Goal: Task Accomplishment & Management: Manage account settings

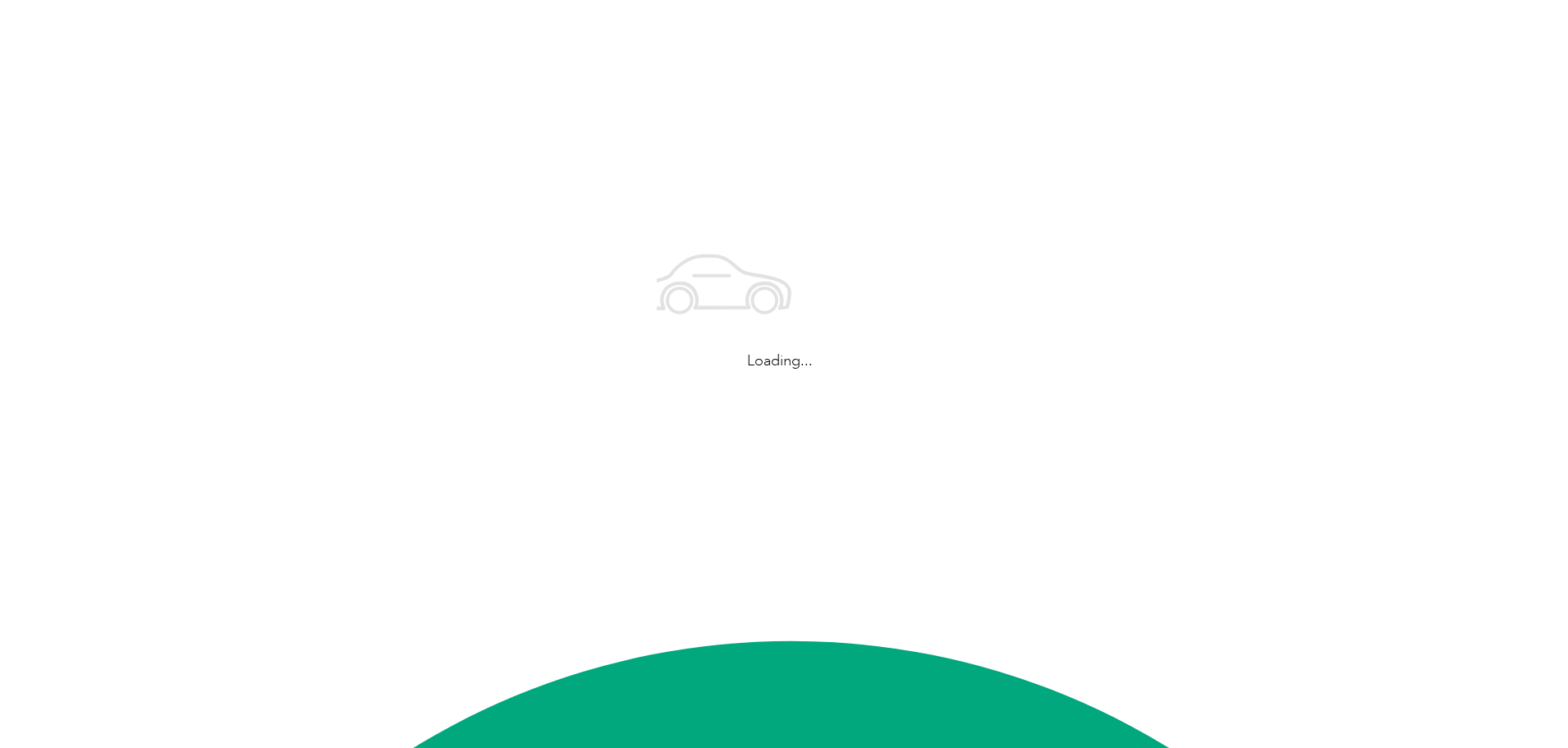
scroll to position [6201, 0]
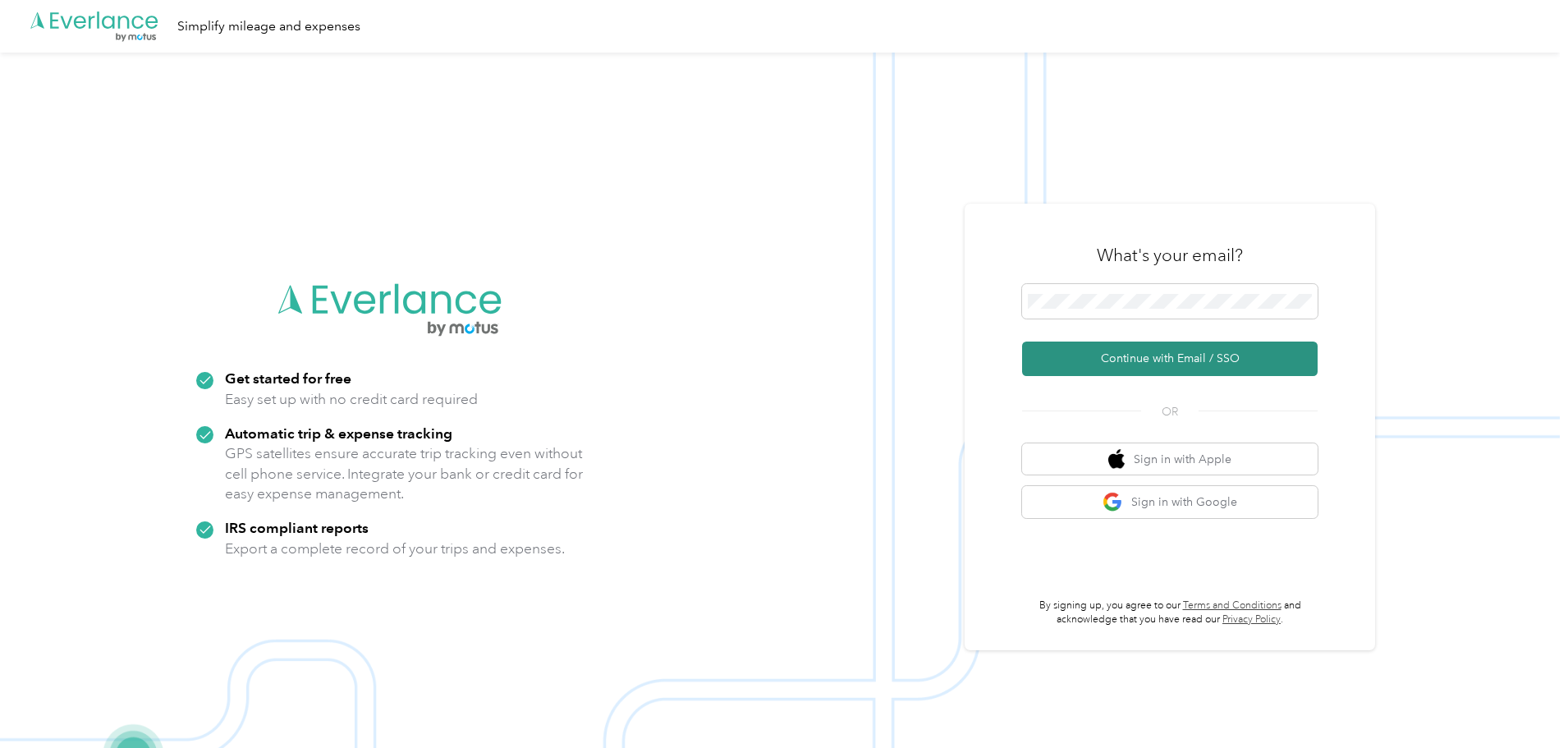
click at [1136, 357] on button "Continue with Email / SSO" at bounding box center [1169, 358] width 296 height 34
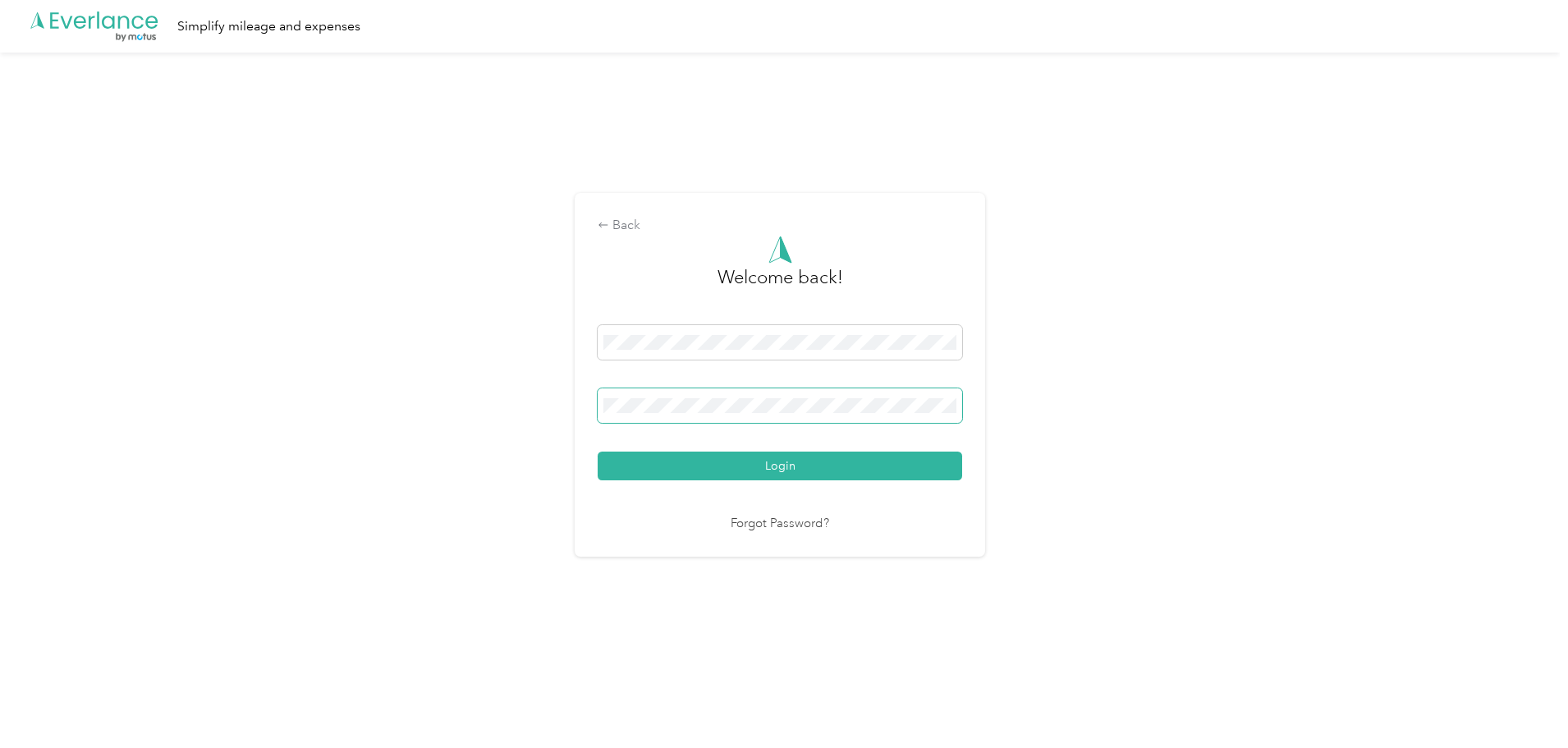
click at [597, 452] on button "Login" at bounding box center [780, 466] width 365 height 28
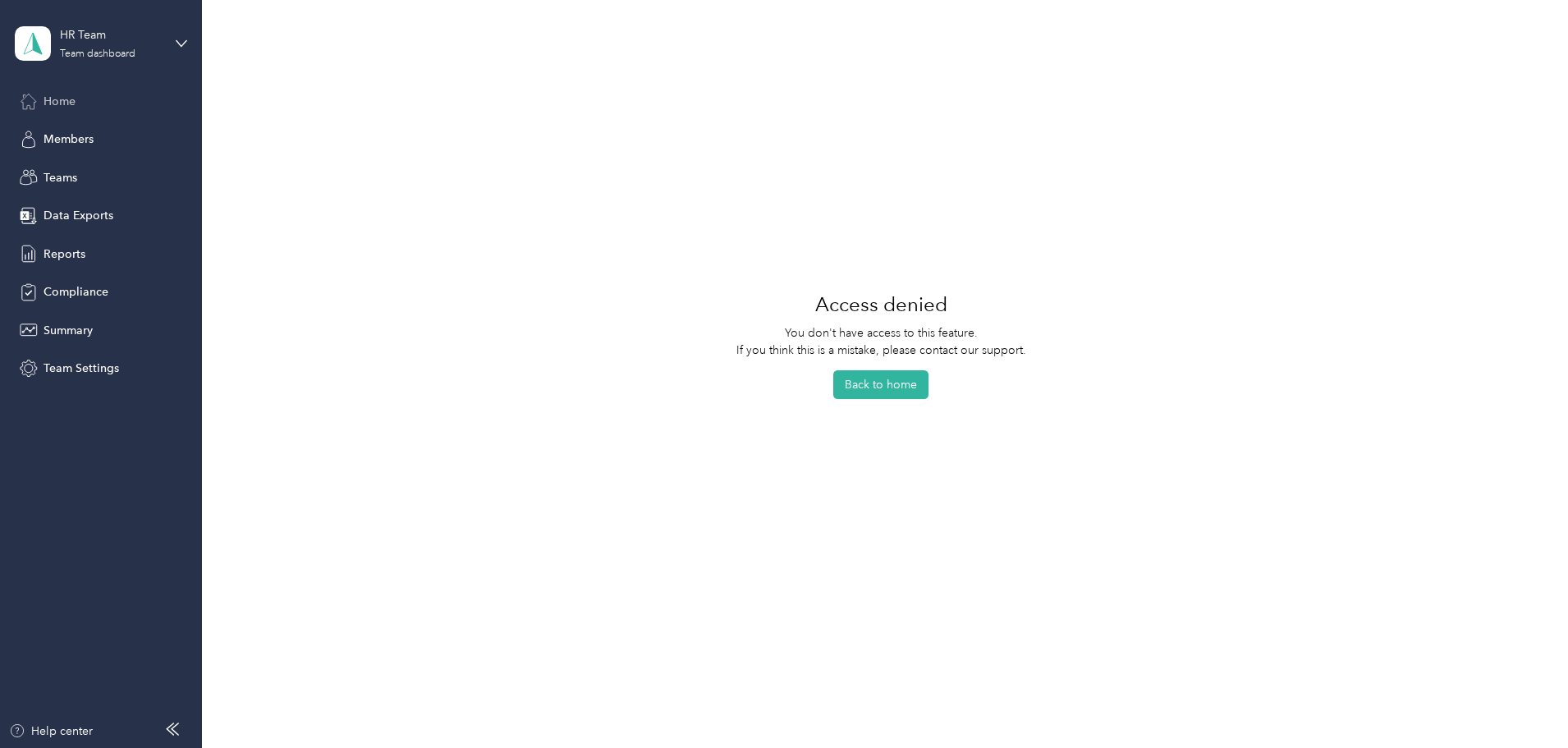
click at [78, 91] on div "Home" at bounding box center [101, 100] width 172 height 29
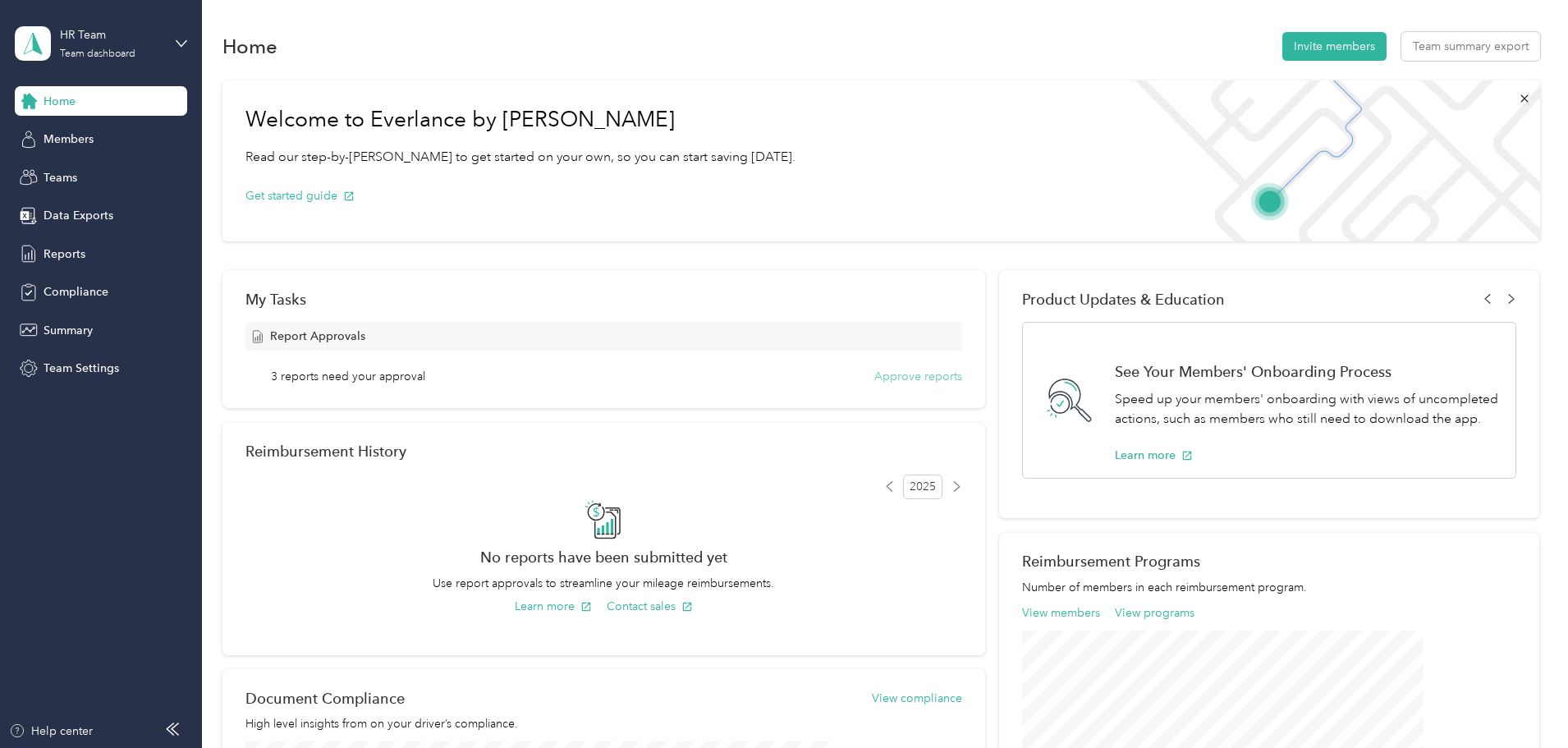
click at [882, 378] on button "Approve reports" at bounding box center [918, 376] width 88 height 17
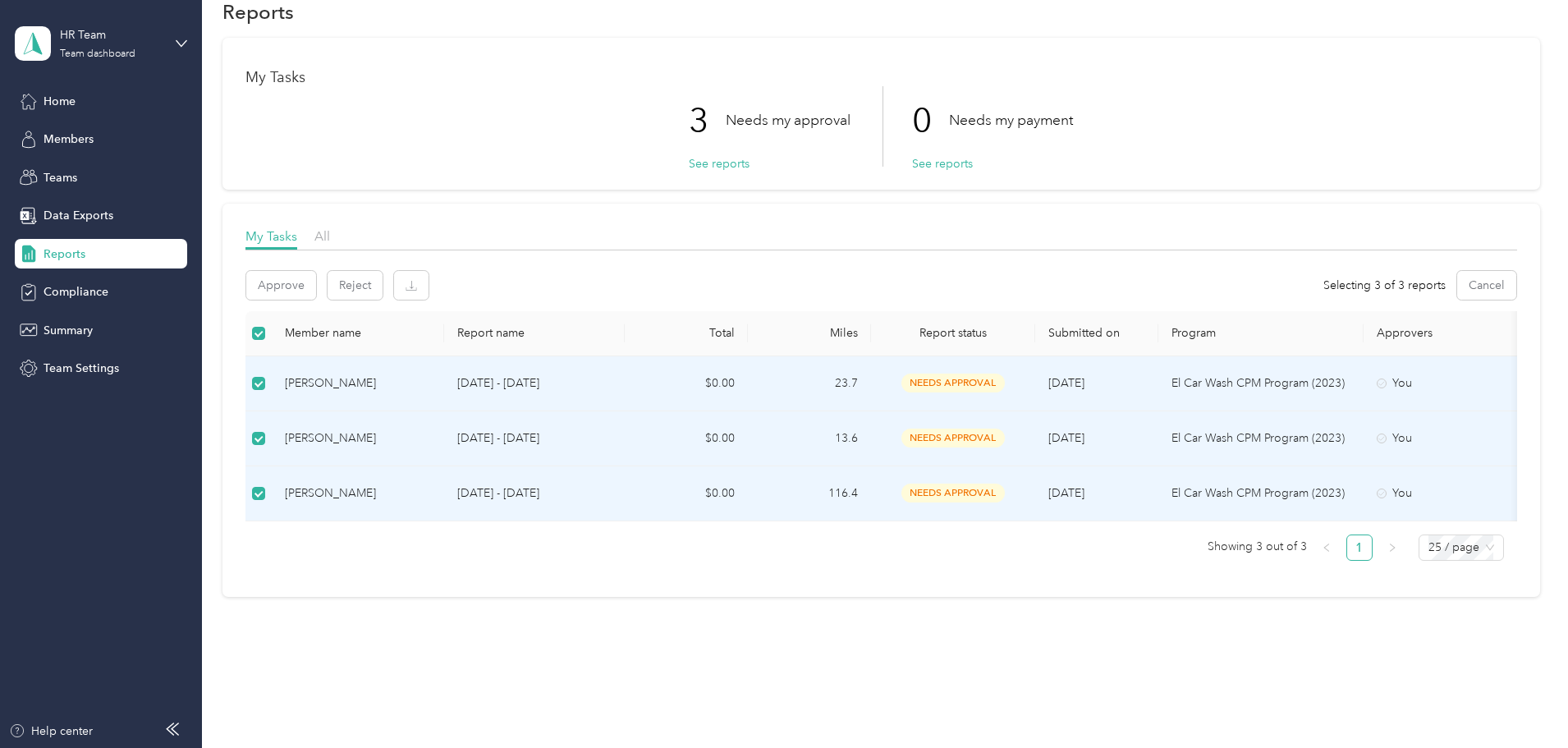
scroll to position [65, 0]
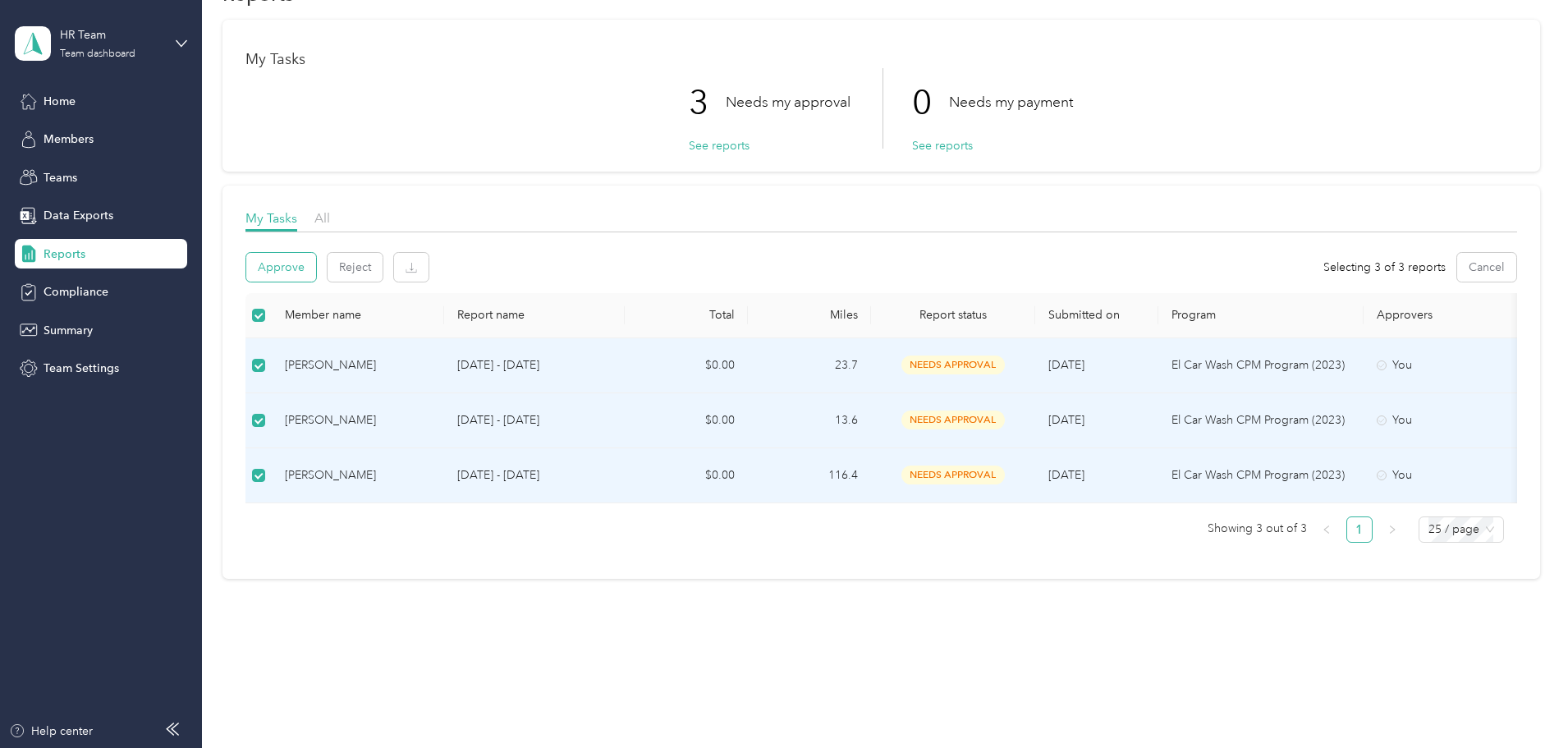
click at [316, 255] on button "Approve" at bounding box center [282, 267] width 70 height 28
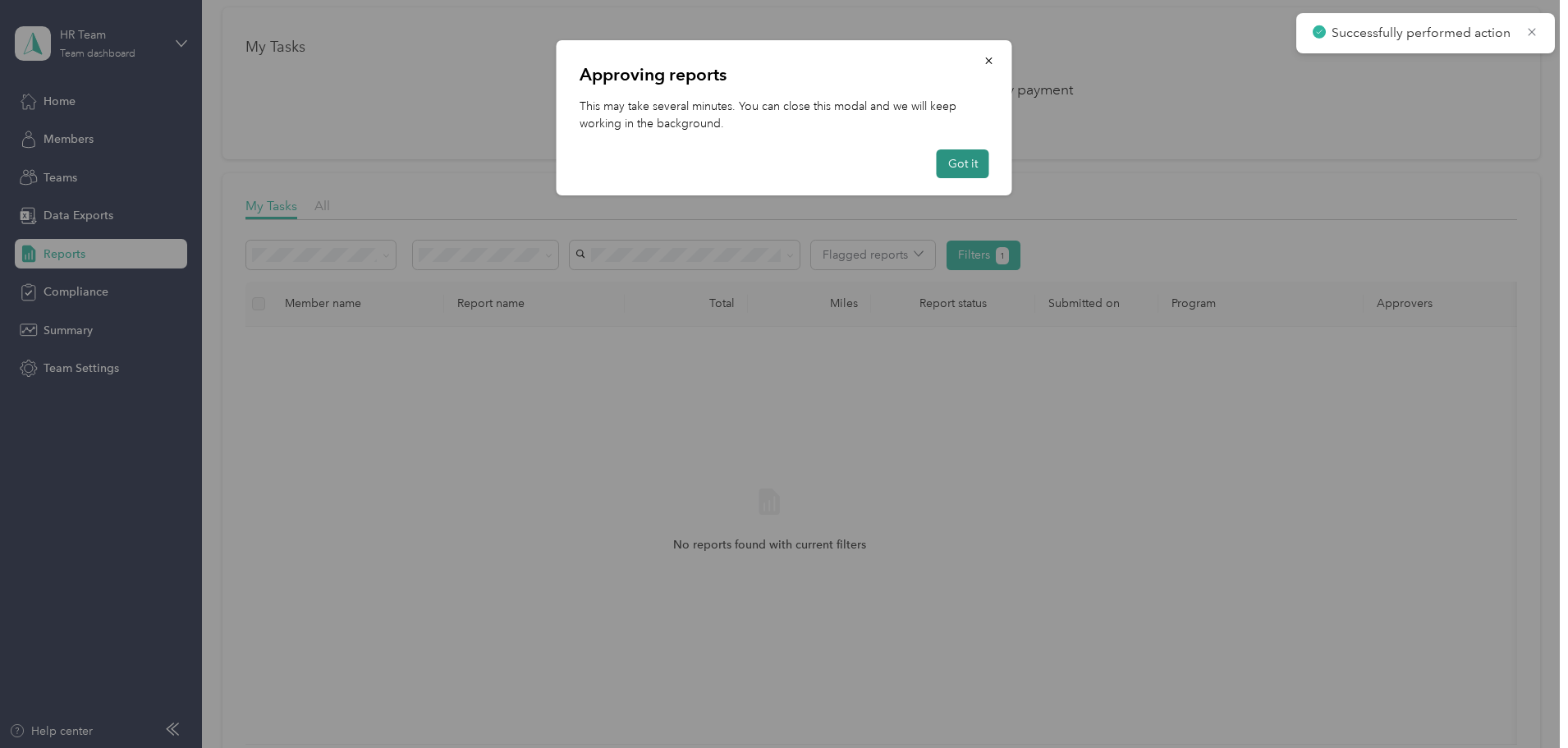
click at [971, 165] on button "Got it" at bounding box center [963, 164] width 53 height 28
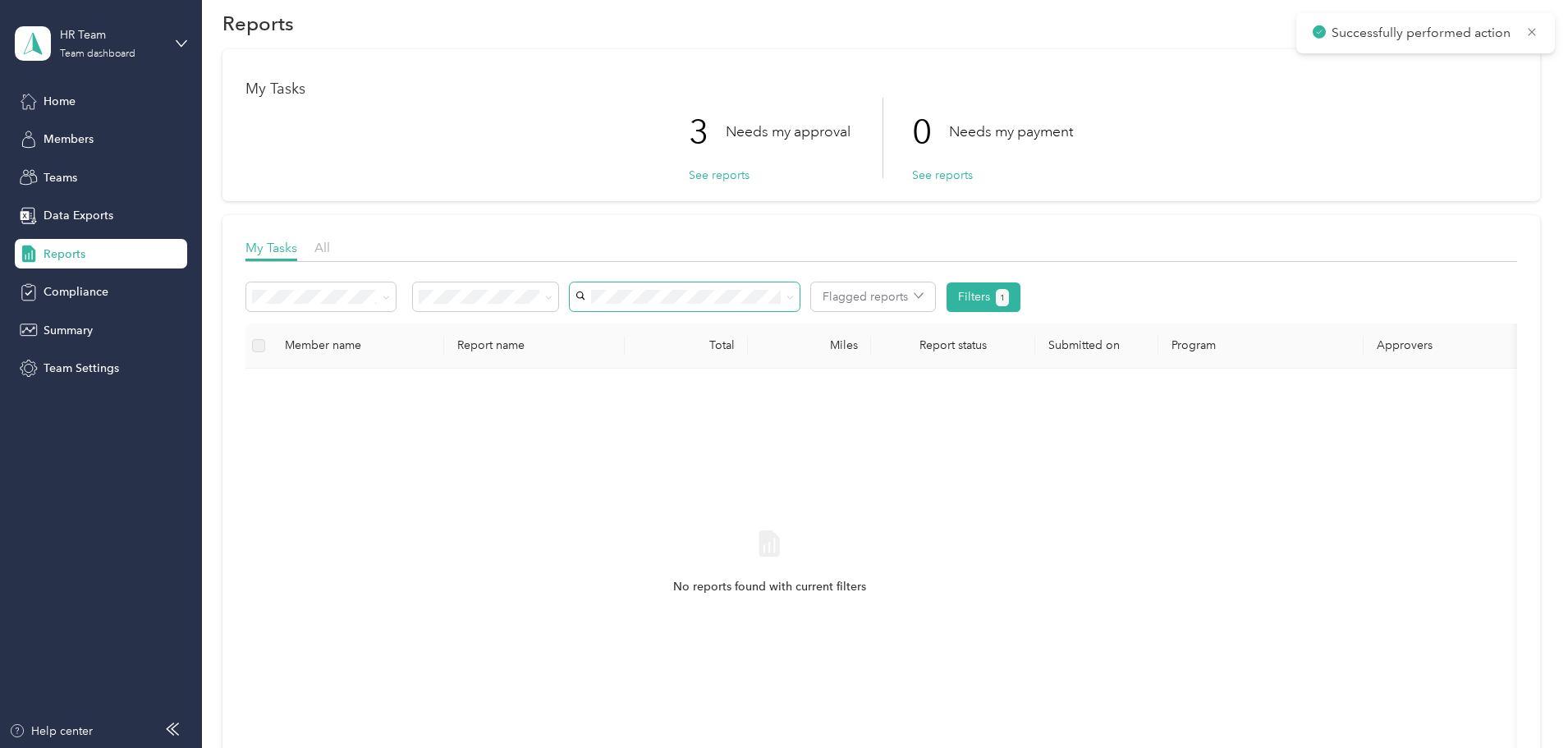
scroll to position [0, 0]
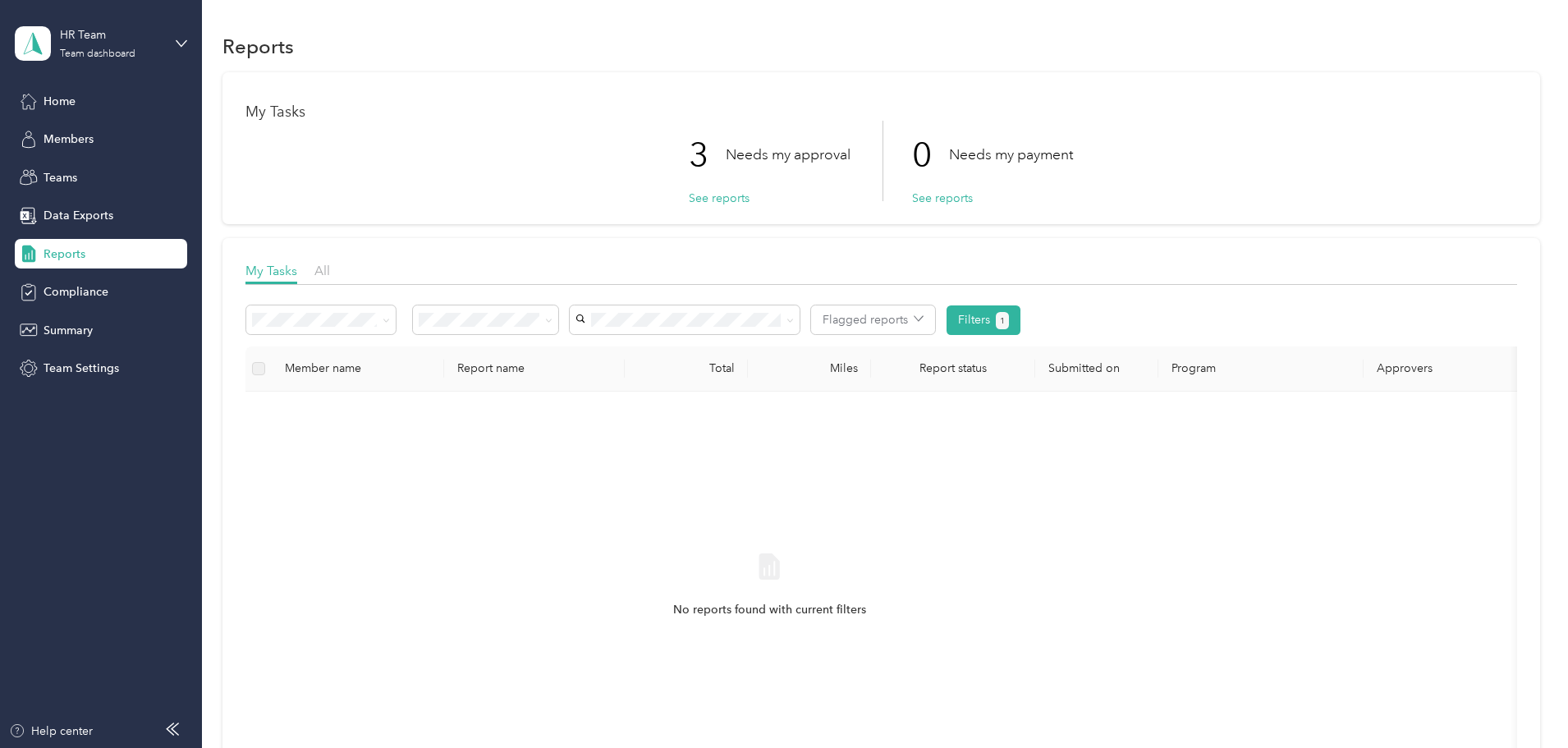
click at [90, 258] on div "Reports" at bounding box center [101, 253] width 172 height 29
click at [132, 43] on div "HR Team" at bounding box center [111, 35] width 103 height 17
click at [191, 128] on div "Team dashboard" at bounding box center [187, 135] width 322 height 28
